Goal: Task Accomplishment & Management: Manage account settings

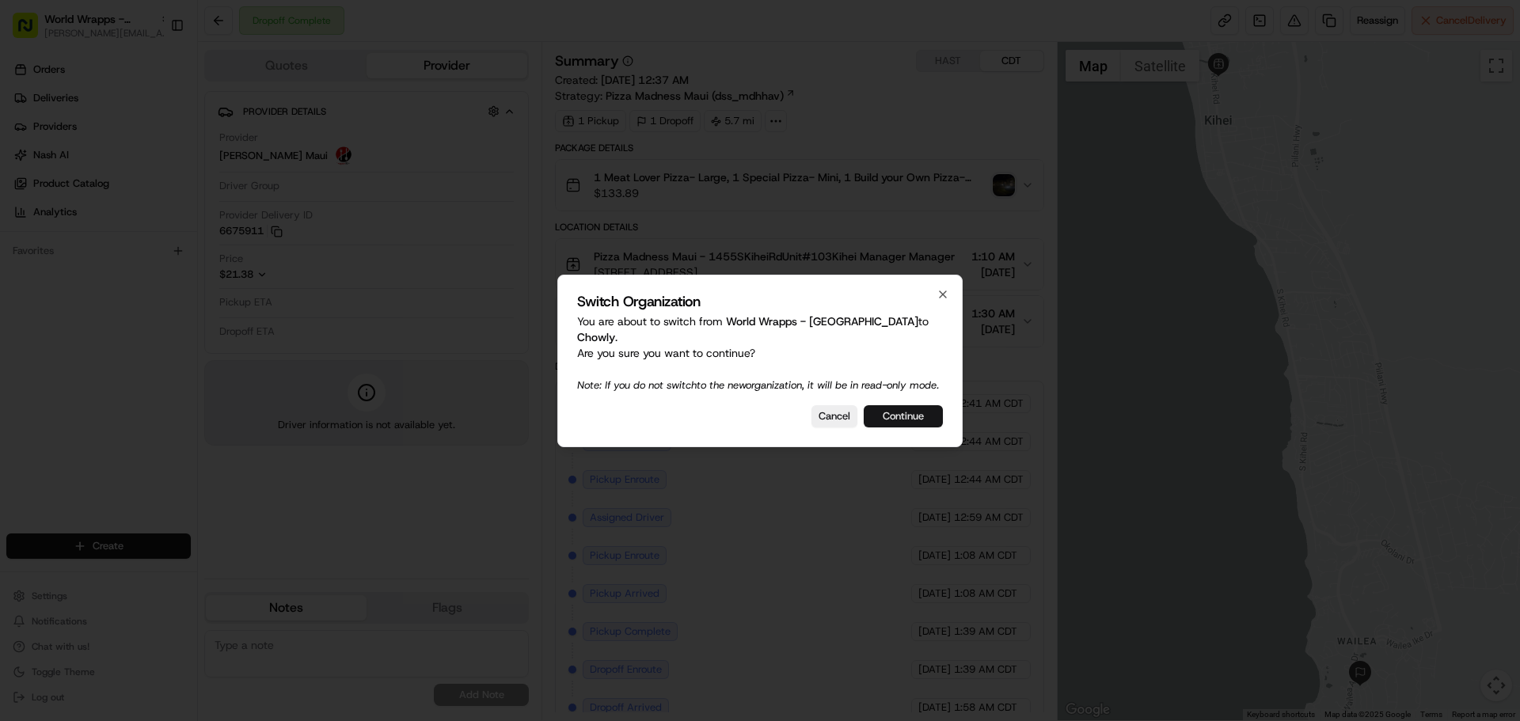
click at [894, 412] on button "Continue" at bounding box center [903, 416] width 79 height 22
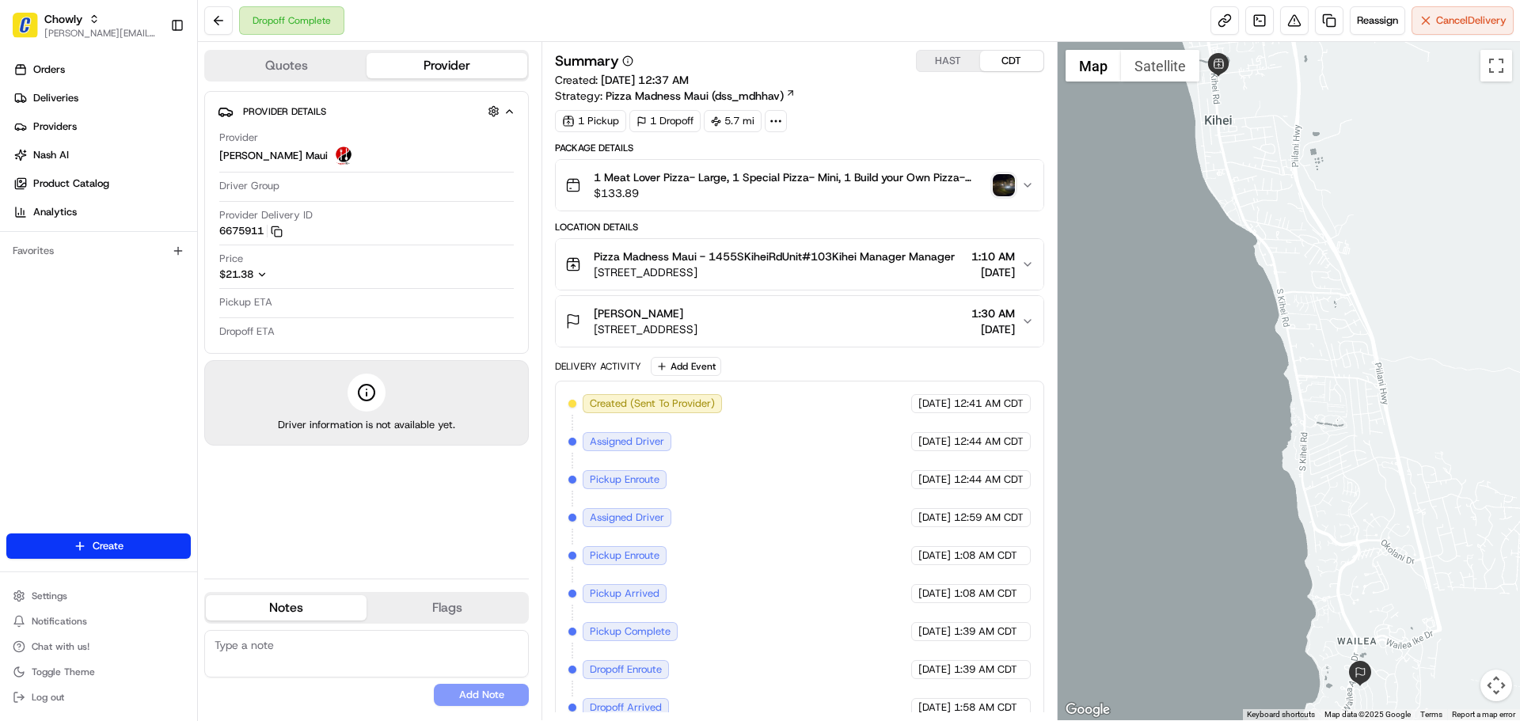
click at [948, 64] on button "HAST" at bounding box center [948, 61] width 63 height 21
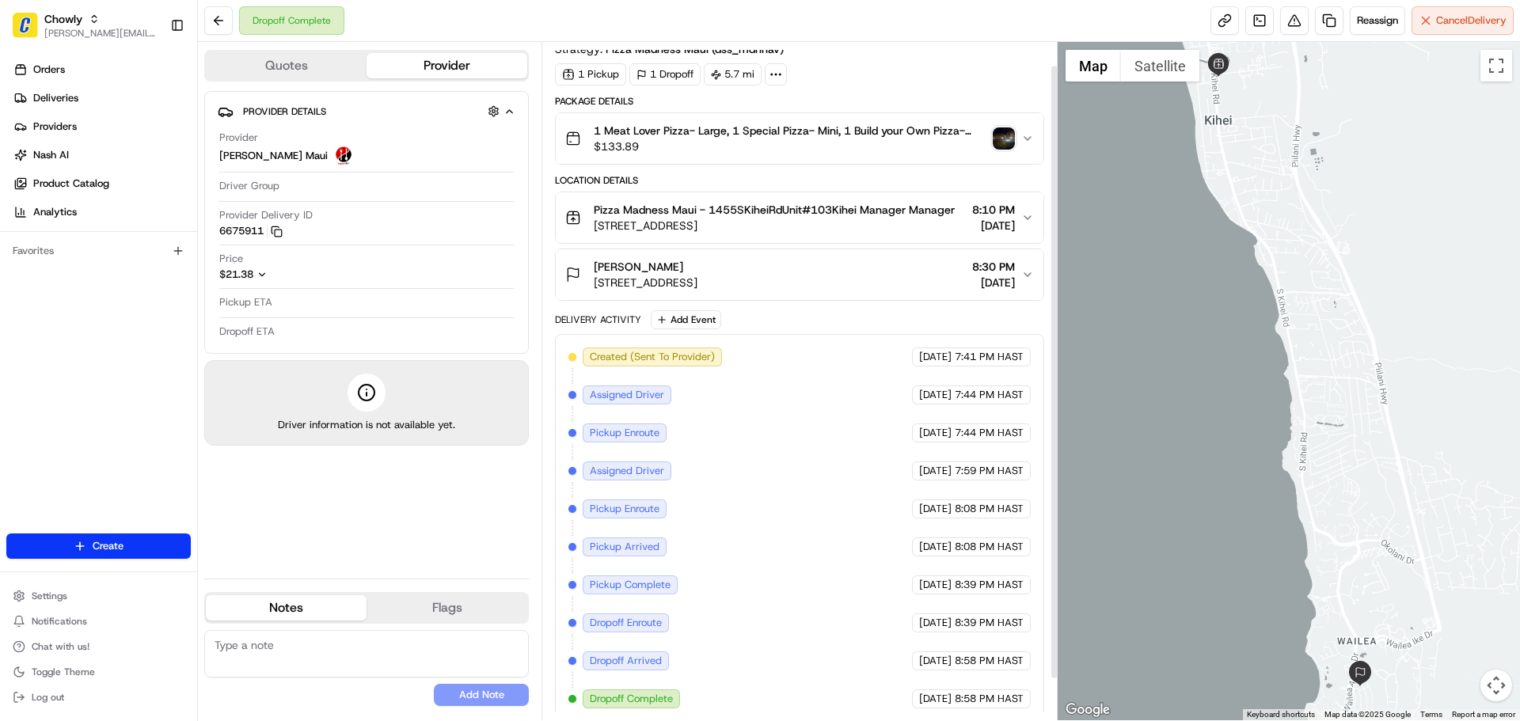
scroll to position [72, 0]
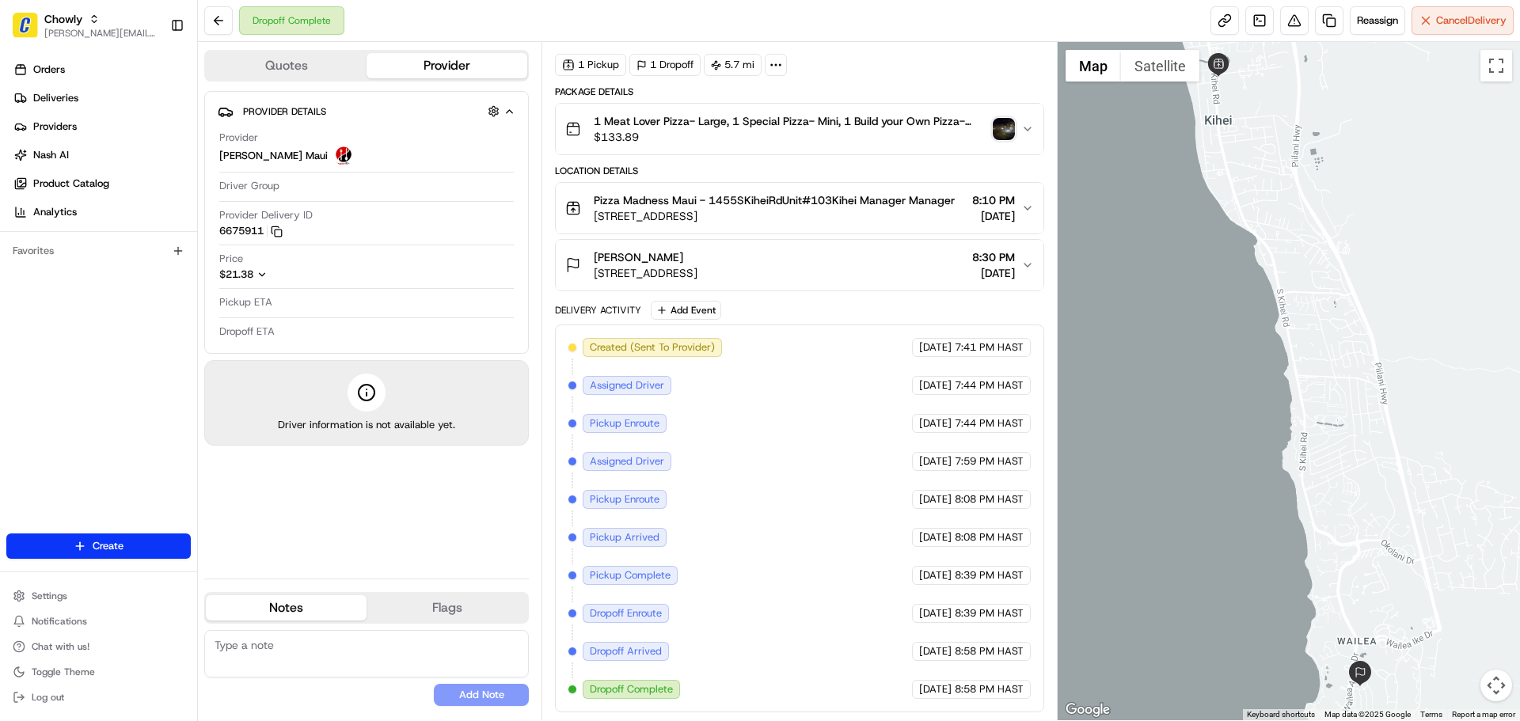
click at [972, 254] on span "8:30 PM" at bounding box center [993, 257] width 43 height 16
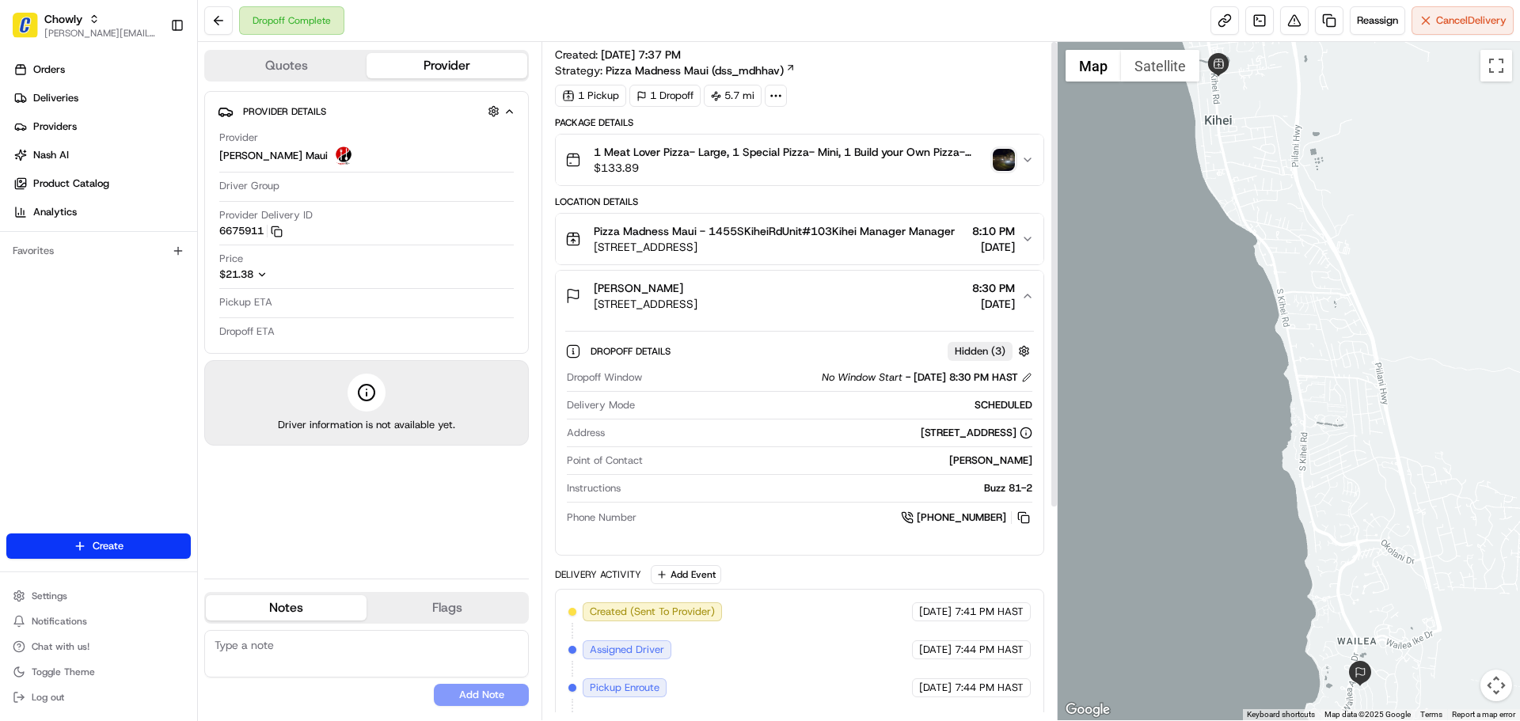
scroll to position [0, 0]
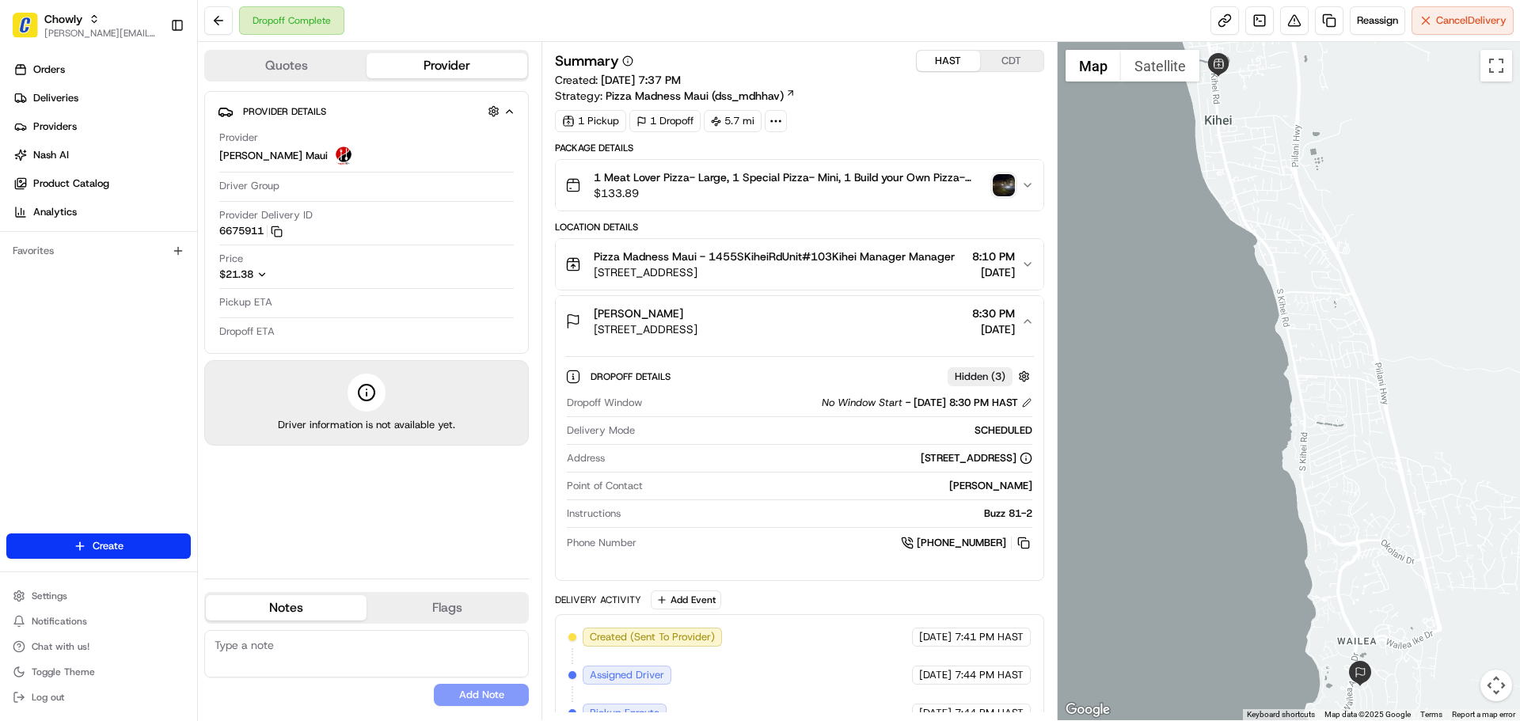
click at [820, 182] on span "1 Meat Lover Pizza- Large, 1 Special Pizza- Mini, 1 Build your Own Pizza- Mediu…" at bounding box center [790, 177] width 392 height 16
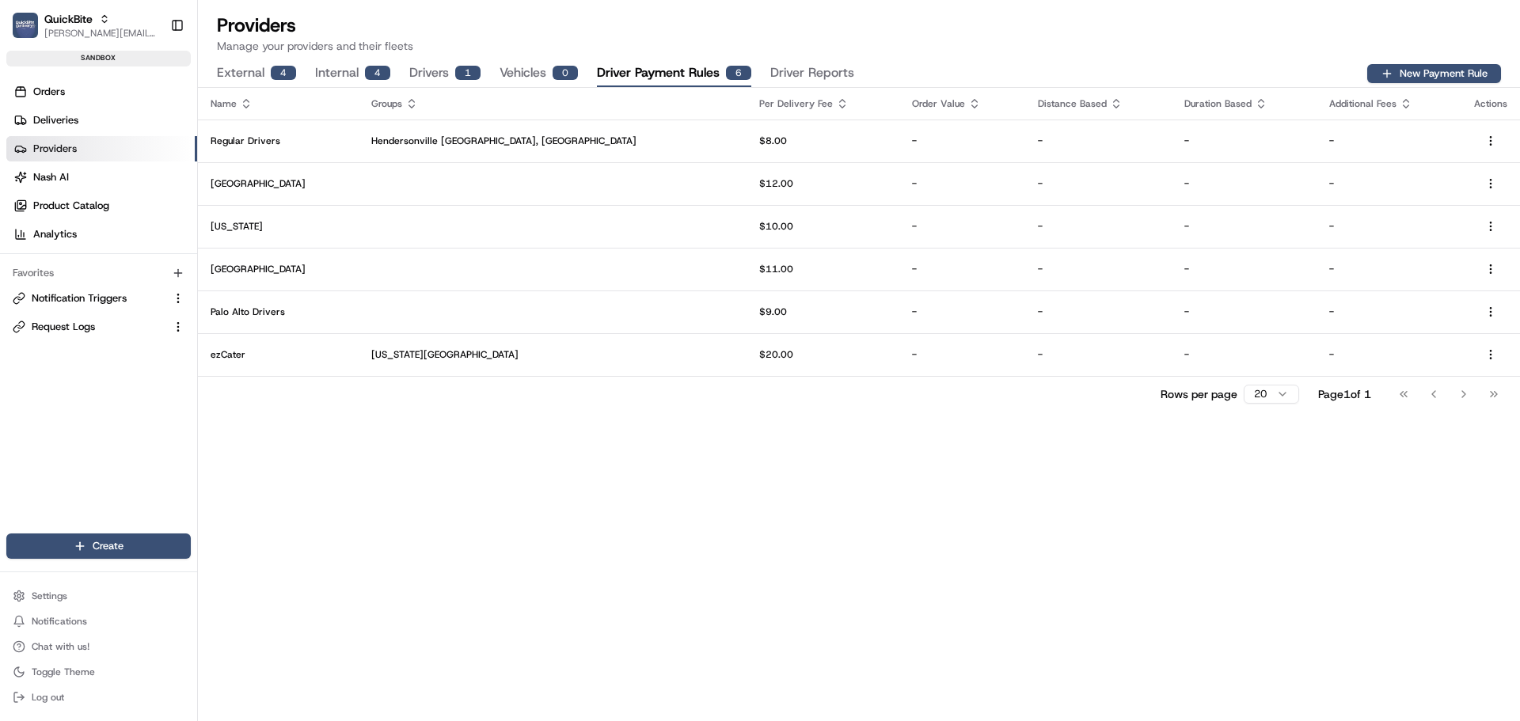
click at [337, 71] on button "Internal 4" at bounding box center [352, 73] width 75 height 27
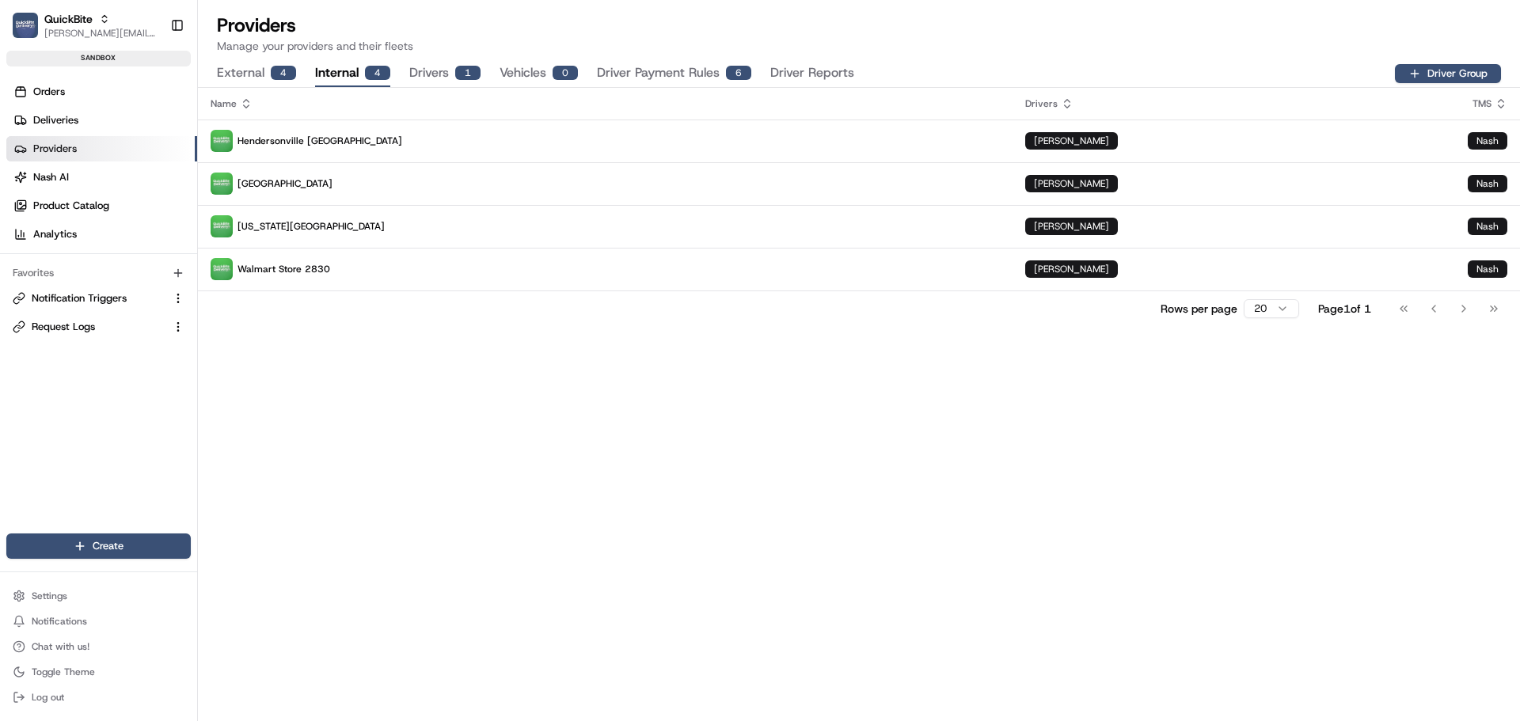
click at [669, 67] on button "Driver Payment Rules 6" at bounding box center [674, 73] width 154 height 27
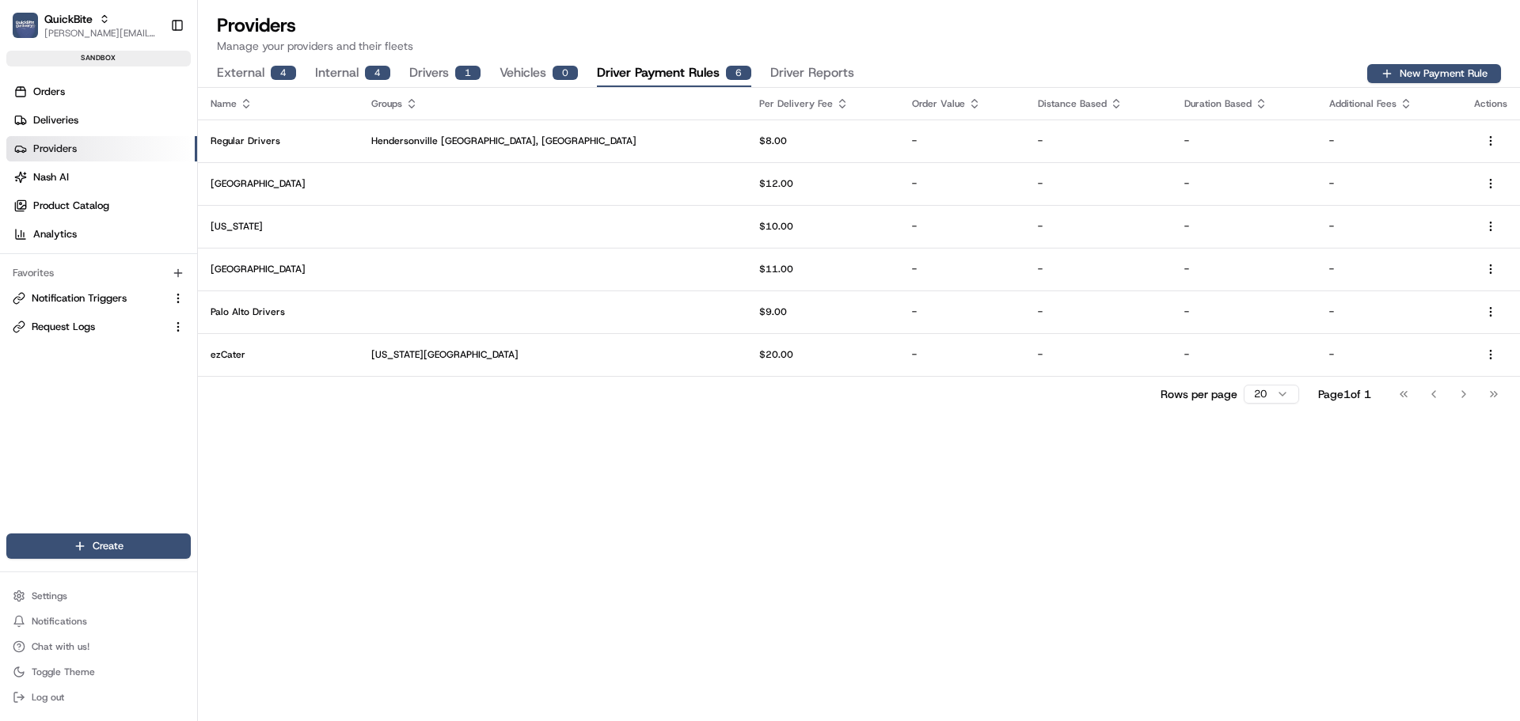
drag, startPoint x: 171, startPoint y: 0, endPoint x: 457, endPoint y: 474, distance: 553.7
click at [457, 474] on div "Name Groups Per Delivery Fee Order Value Distance Based Duration Based Addition…" at bounding box center [859, 404] width 1322 height 633
click at [816, 64] on button "Driver Reports" at bounding box center [812, 73] width 84 height 27
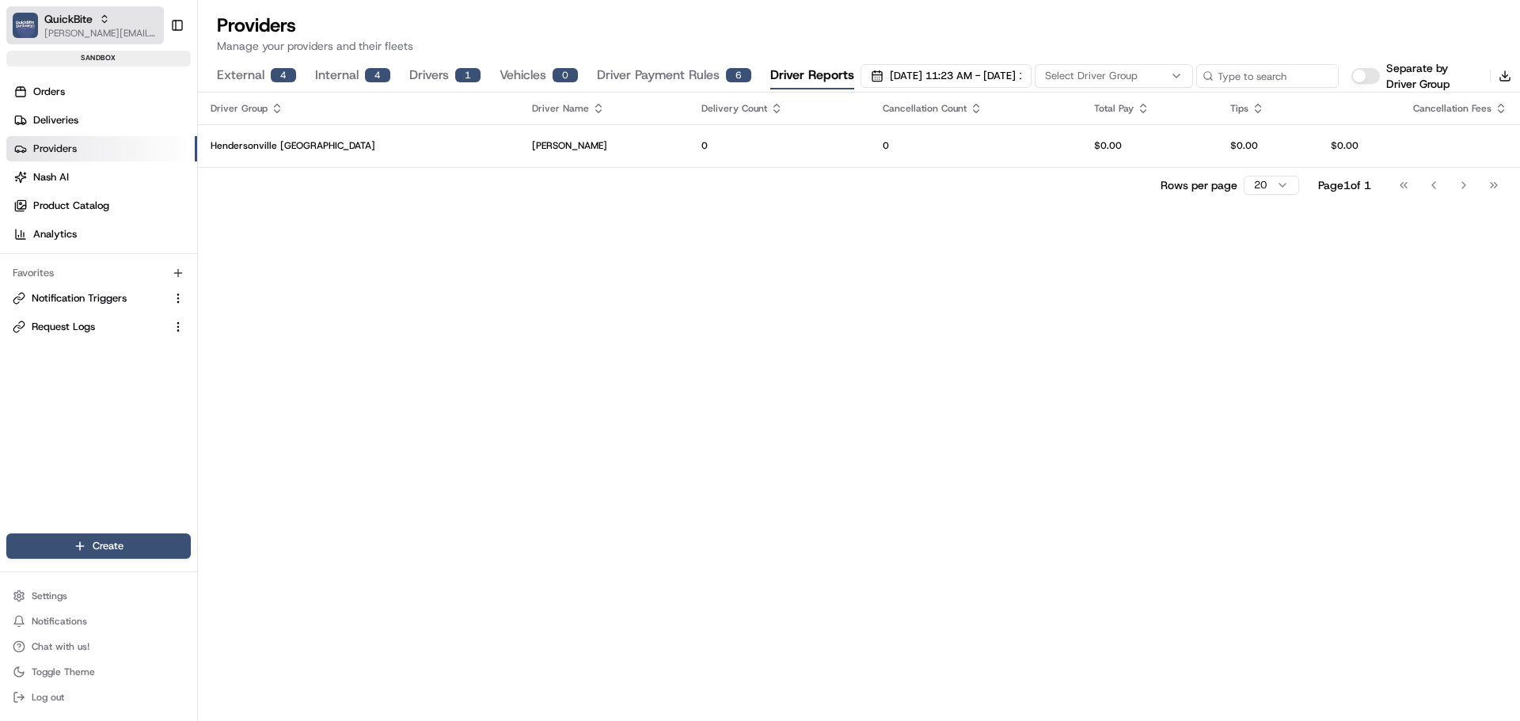
click at [60, 30] on span "[PERSON_NAME][EMAIL_ADDRESS][DOMAIN_NAME]" at bounding box center [100, 33] width 113 height 13
